Goal: Book appointment/travel/reservation

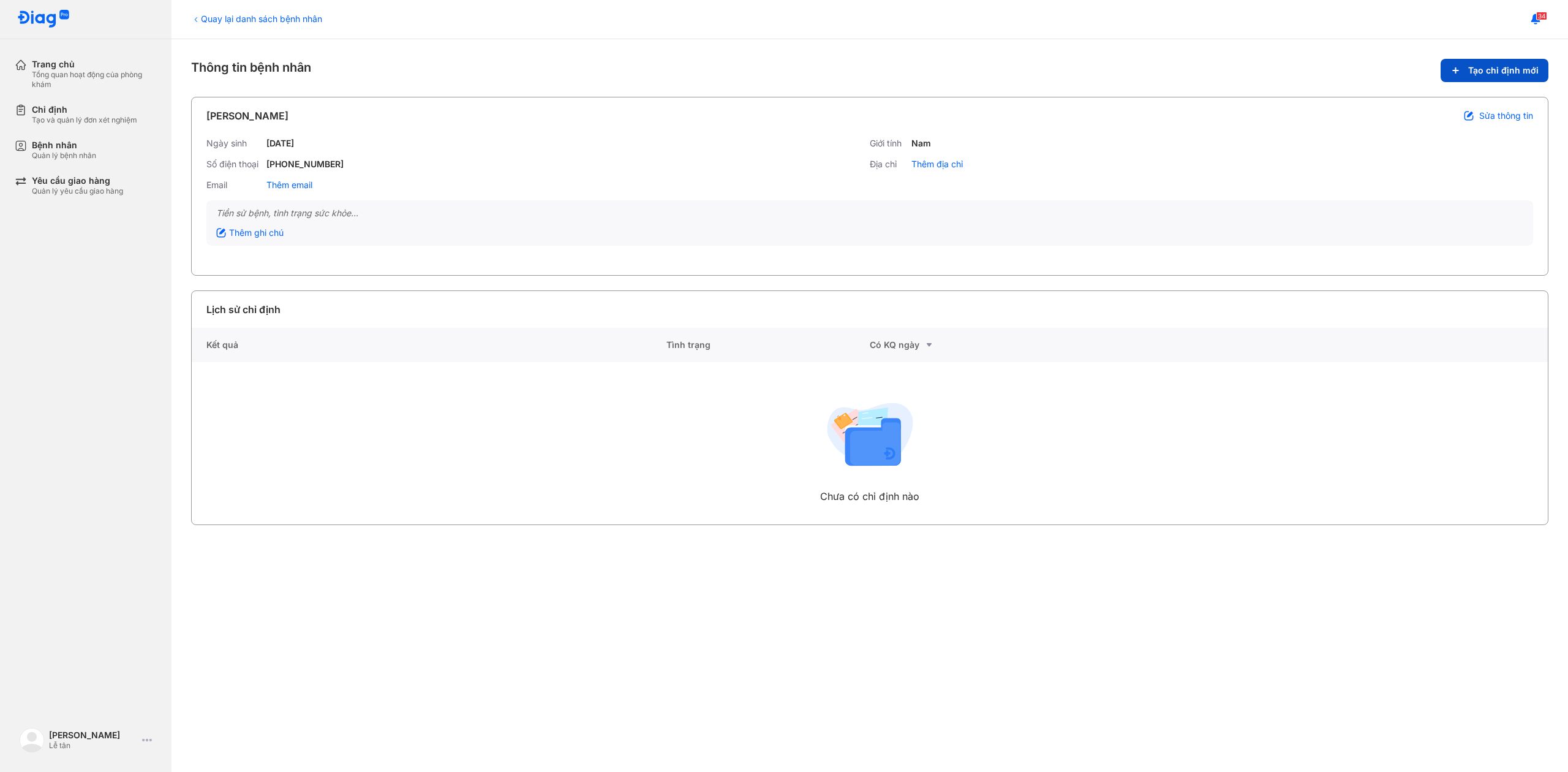
click at [1454, 72] on icon at bounding box center [1456, 70] width 11 height 10
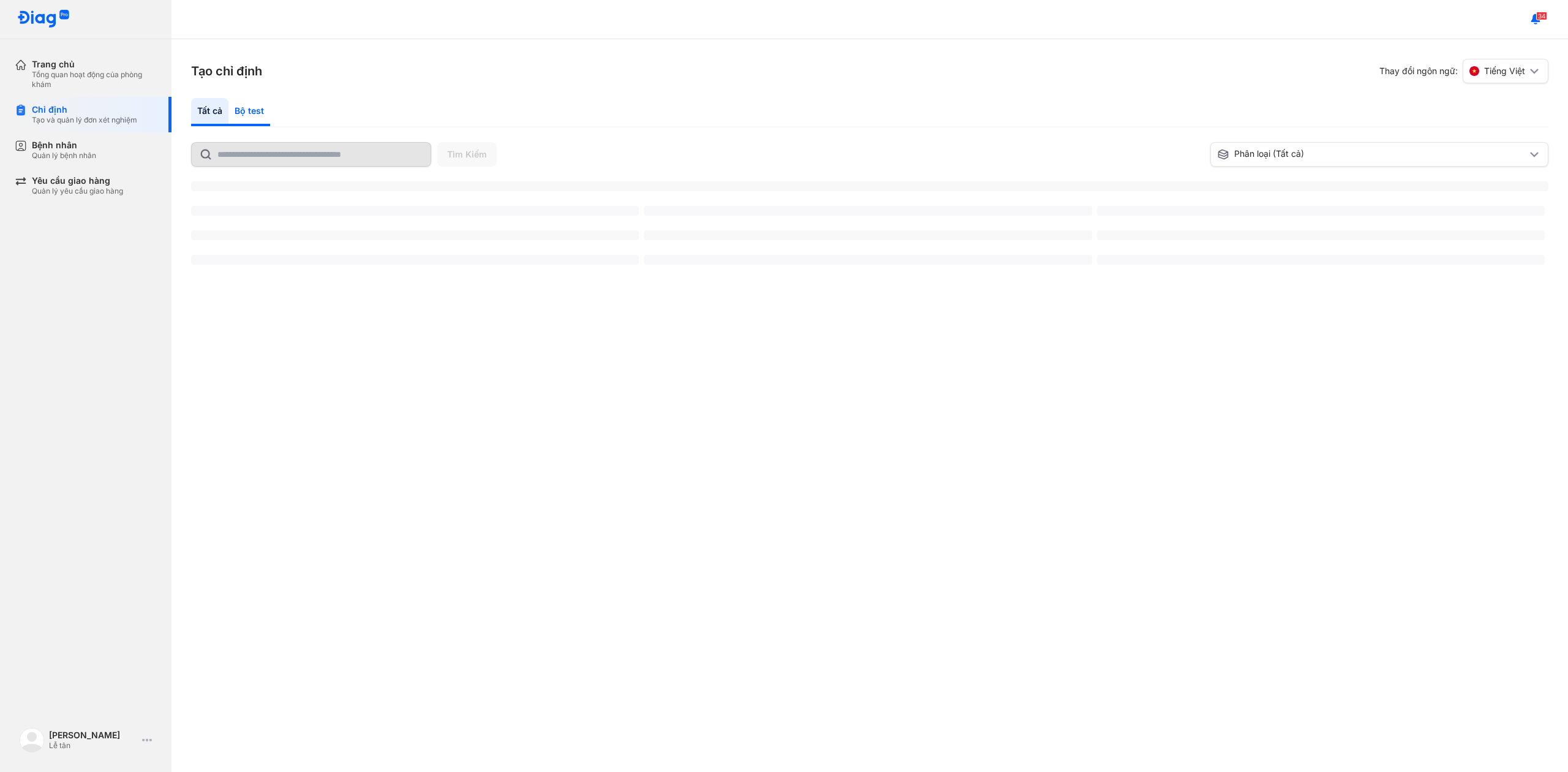
click at [253, 98] on div "Bộ test" at bounding box center [250, 112] width 42 height 28
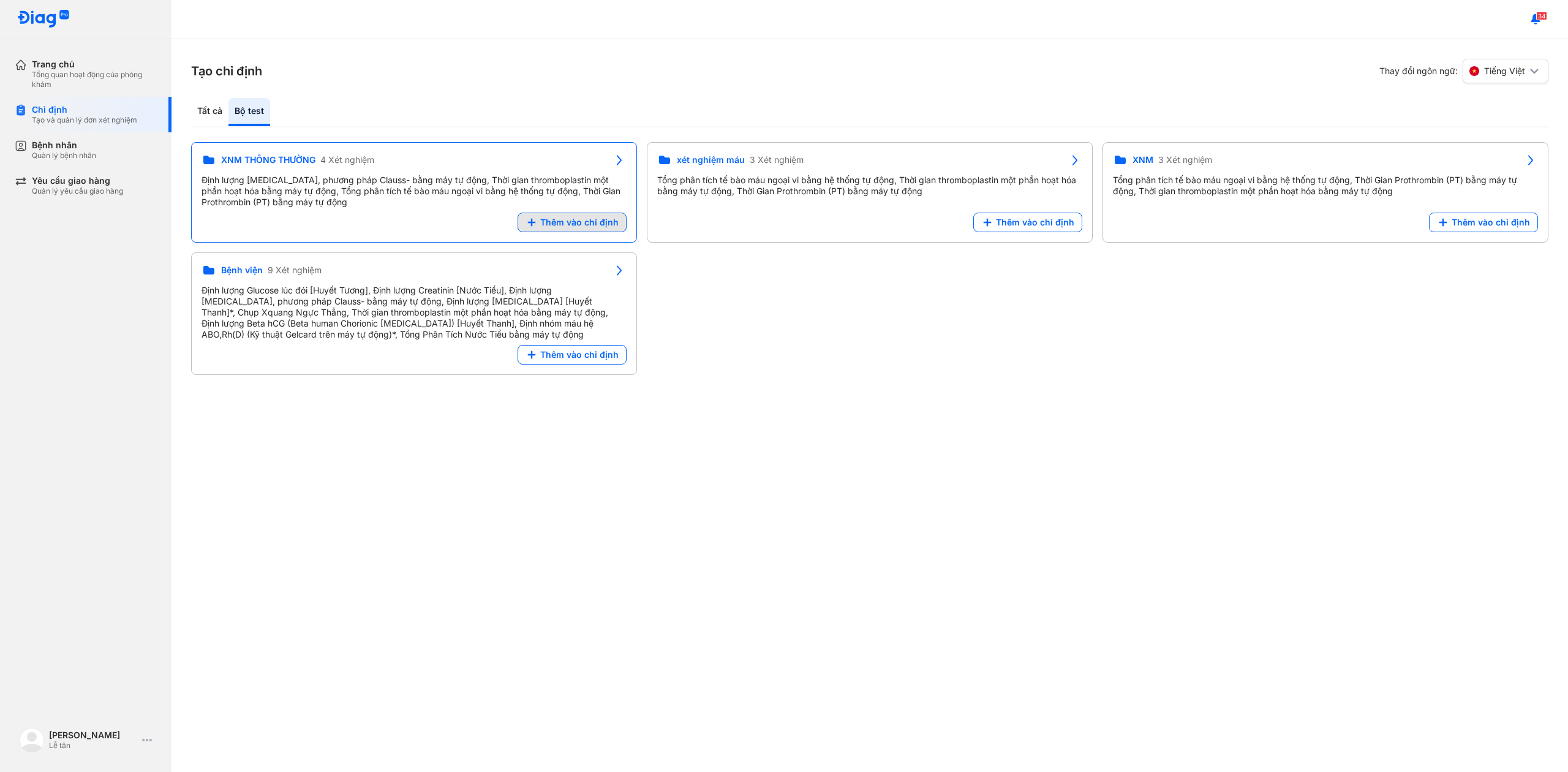
click at [595, 221] on span "Thêm vào chỉ định" at bounding box center [579, 222] width 78 height 11
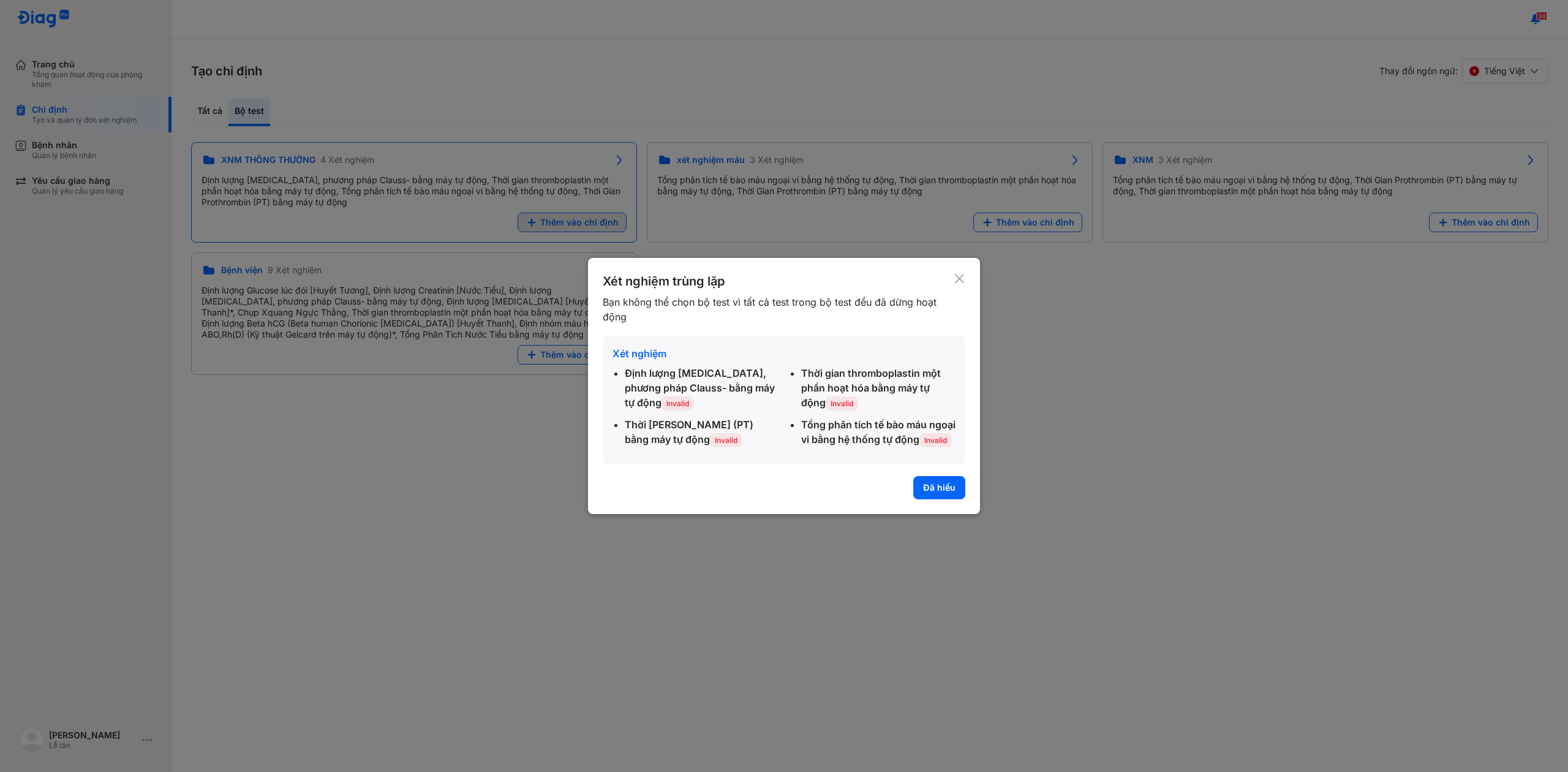
click at [928, 499] on button "Đã hiểu" at bounding box center [940, 487] width 52 height 23
click at [932, 483] on div "Tạo chỉ định Thay đổi ngôn ngữ: Tiếng Việt Tất cả Bộ test Tìm Kiếm Phân loại (T…" at bounding box center [869, 405] width 1397 height 732
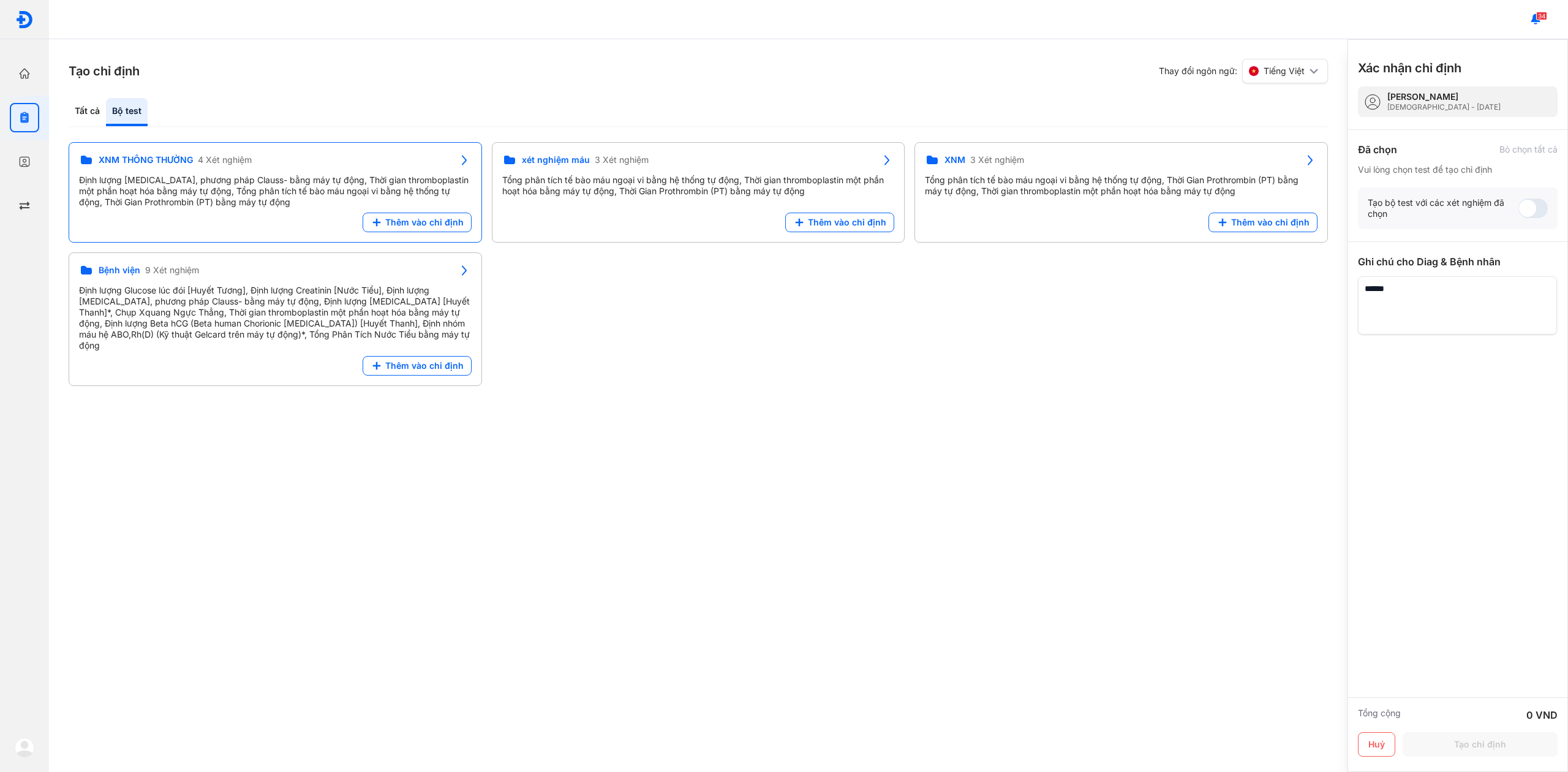
click at [288, 176] on div "Định lượng [MEDICAL_DATA], phương pháp Clauss- bằng máy tự động, Thời gian thro…" at bounding box center [276, 191] width 393 height 33
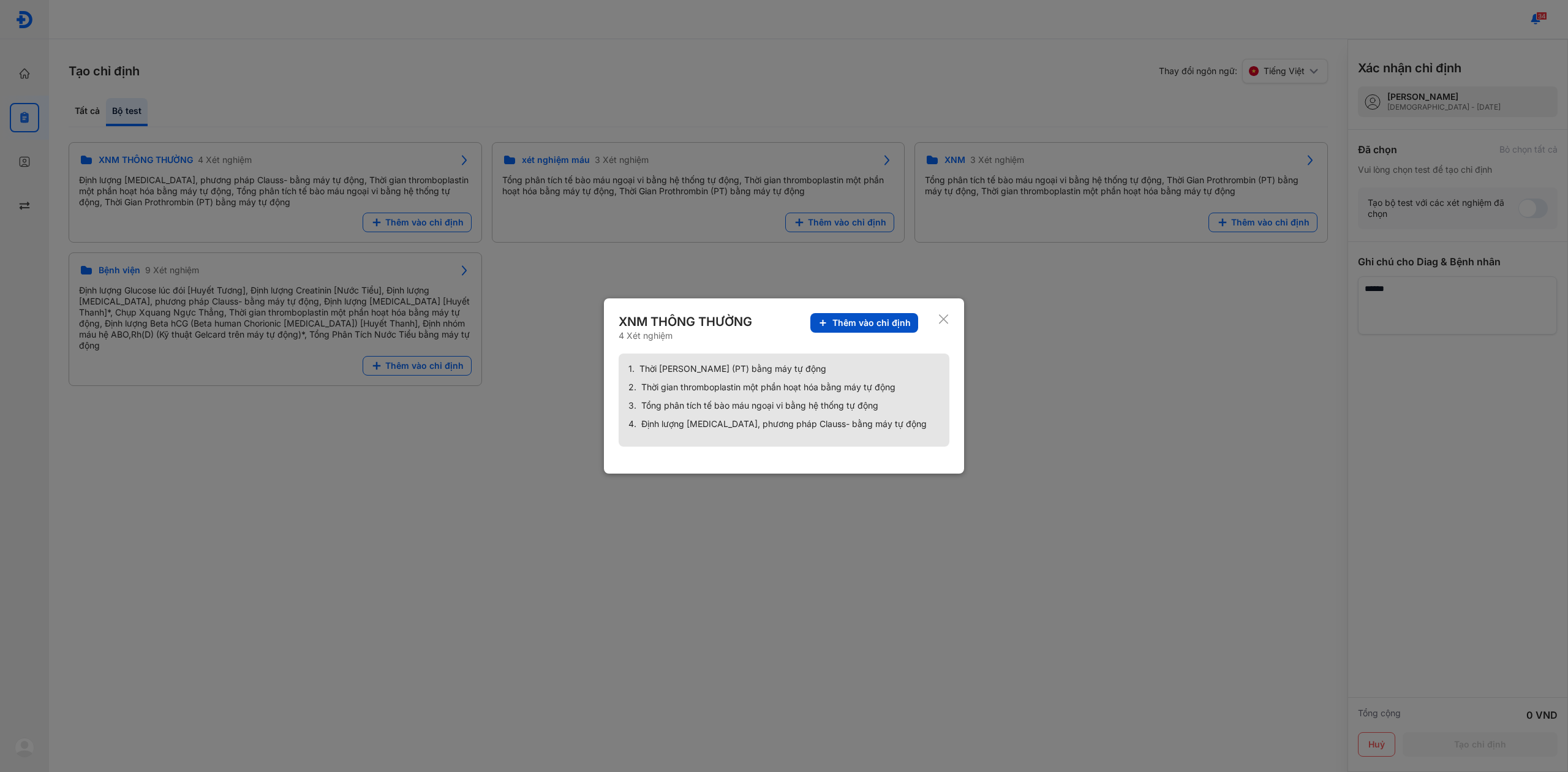
click at [856, 321] on span "Thêm vào chỉ định" at bounding box center [872, 323] width 78 height 11
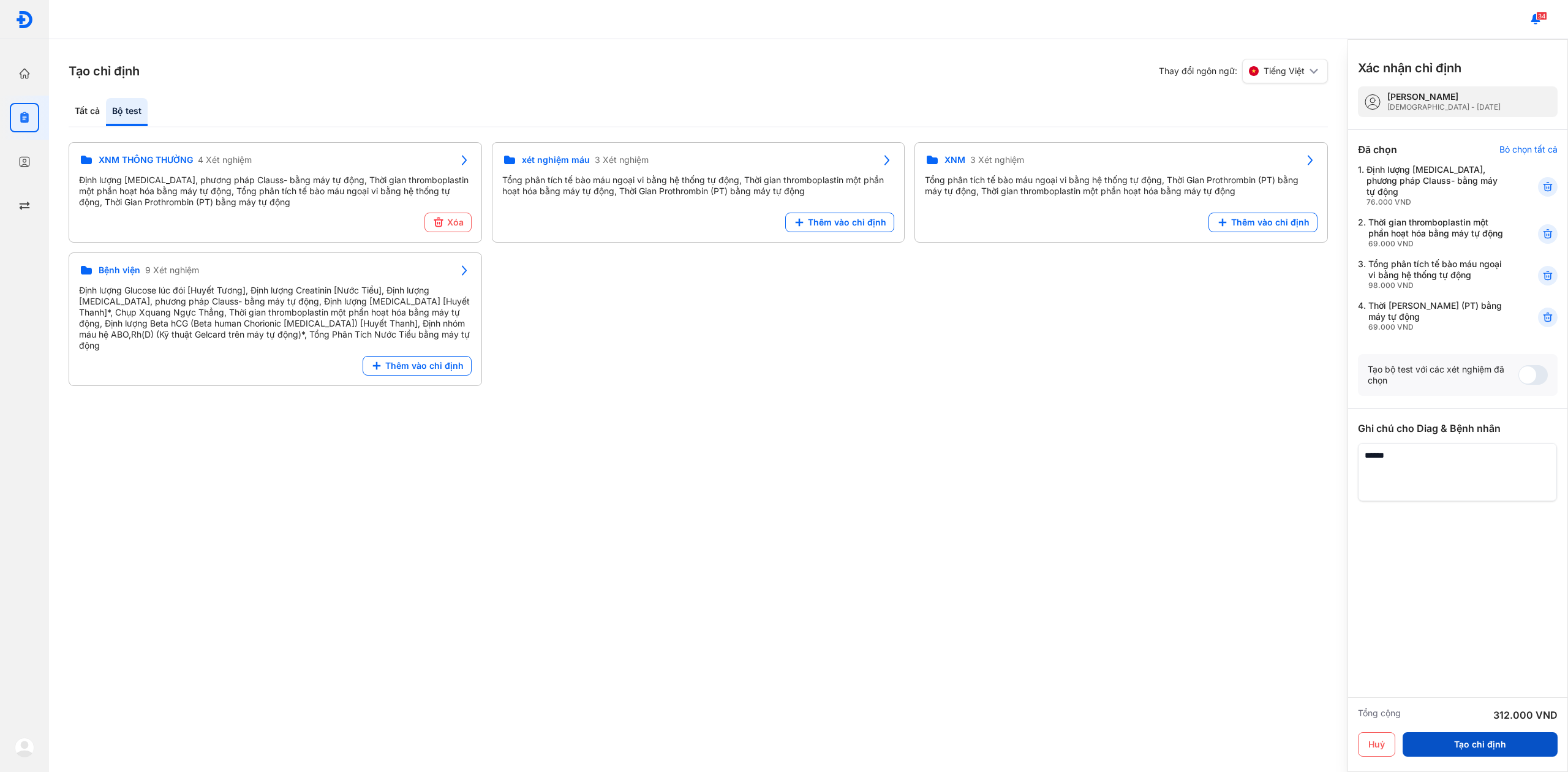
click at [1497, 749] on button "Tạo chỉ định" at bounding box center [1481, 744] width 155 height 24
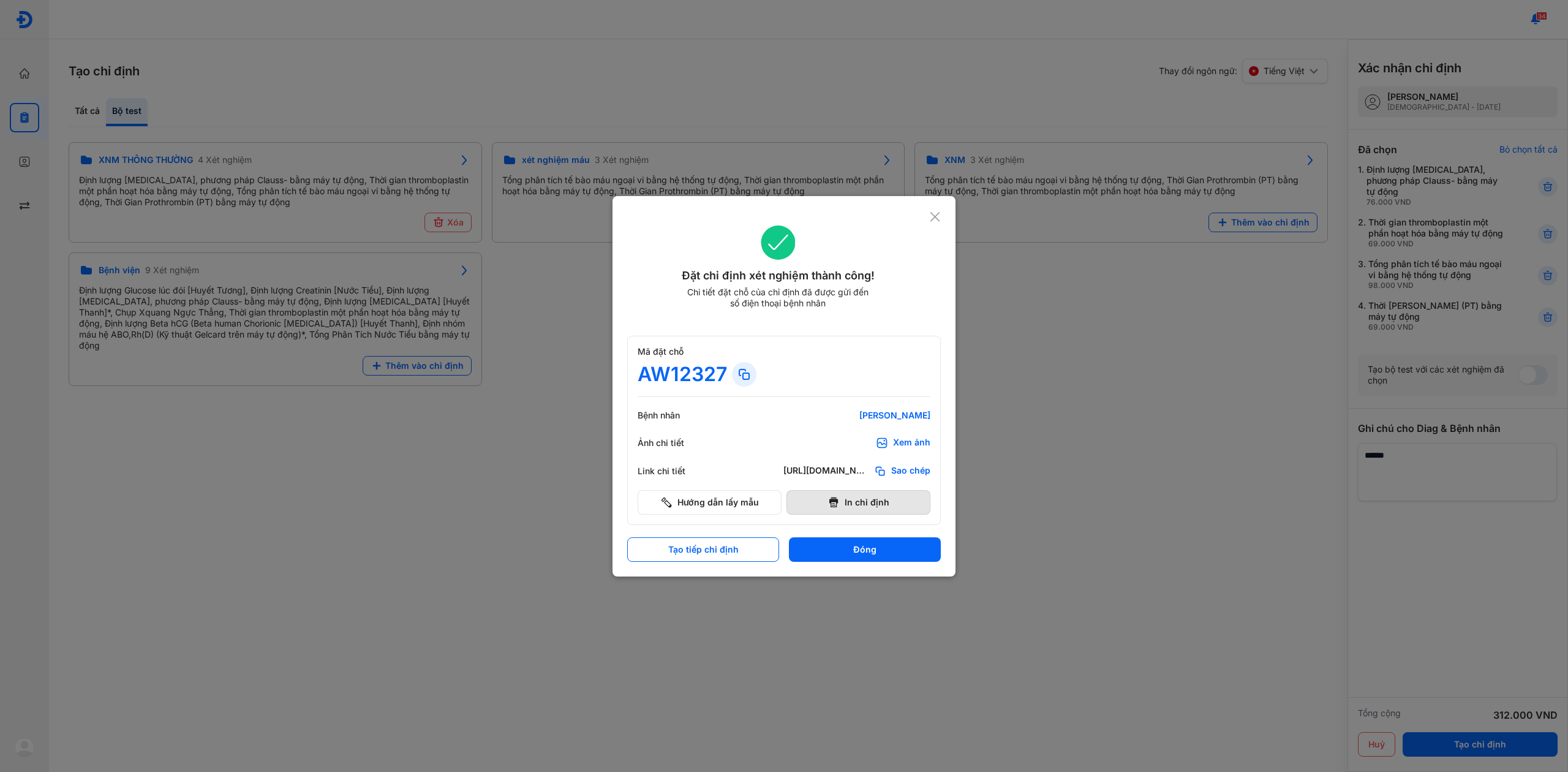
click at [841, 513] on button "In chỉ định" at bounding box center [859, 502] width 144 height 24
